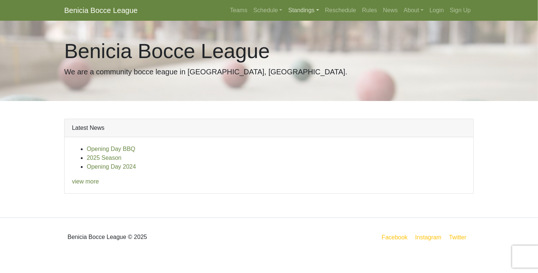
click at [314, 9] on link "Standings" at bounding box center [303, 10] width 37 height 15
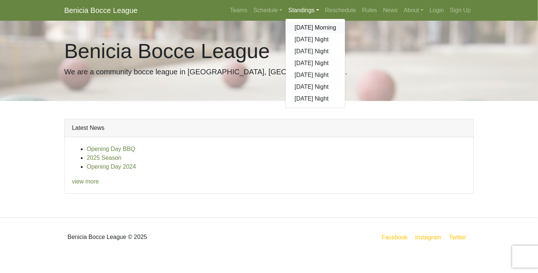
click at [313, 25] on link "[DATE] Morning" at bounding box center [315, 28] width 59 height 12
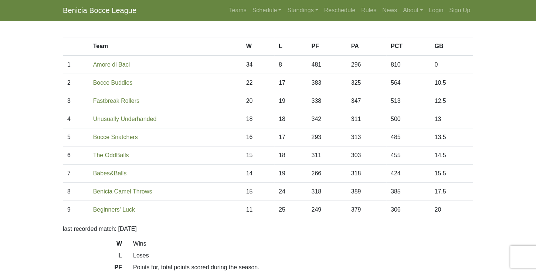
scroll to position [42, 0]
click at [277, 9] on link "Schedule" at bounding box center [266, 10] width 35 height 15
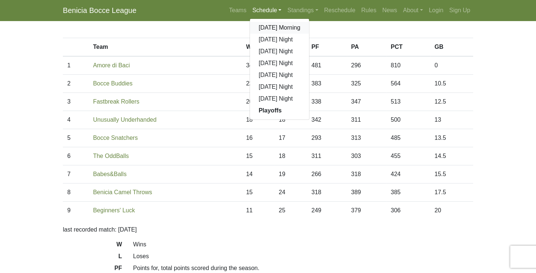
click at [274, 29] on link "[DATE] Morning" at bounding box center [279, 28] width 59 height 12
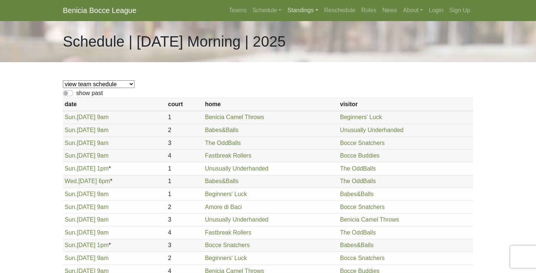
click at [312, 10] on link "Standings" at bounding box center [302, 10] width 37 height 15
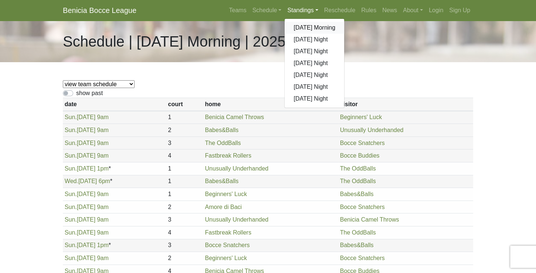
click at [305, 27] on link "[DATE] Morning" at bounding box center [313, 28] width 59 height 12
